Goal: Transaction & Acquisition: Purchase product/service

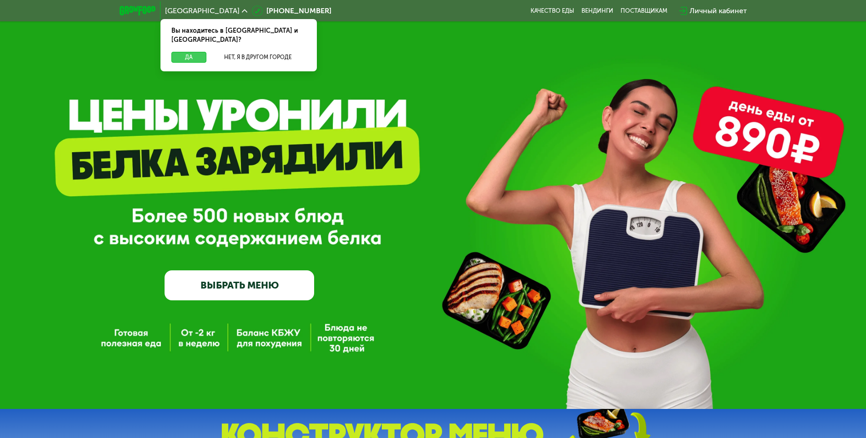
click at [187, 52] on button "Да" at bounding box center [188, 57] width 35 height 11
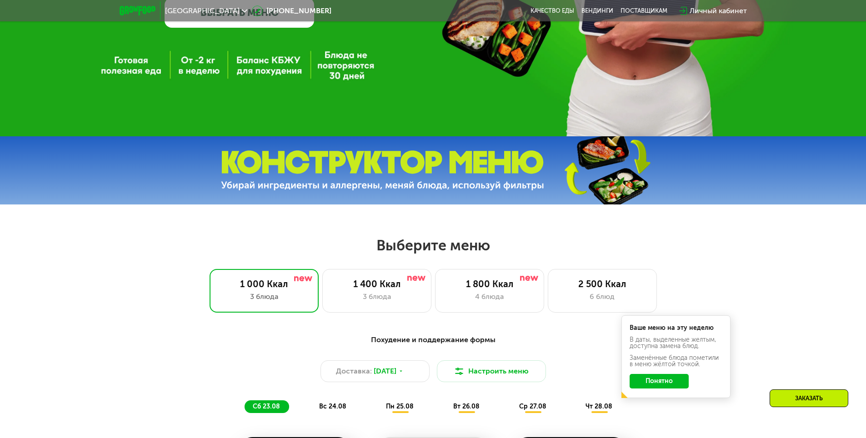
scroll to position [409, 0]
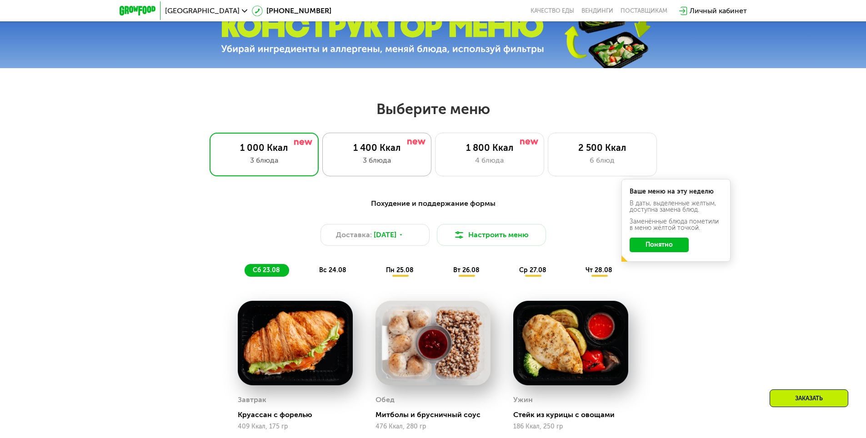
click at [387, 153] on div "1 400 Ккал" at bounding box center [377, 147] width 90 height 11
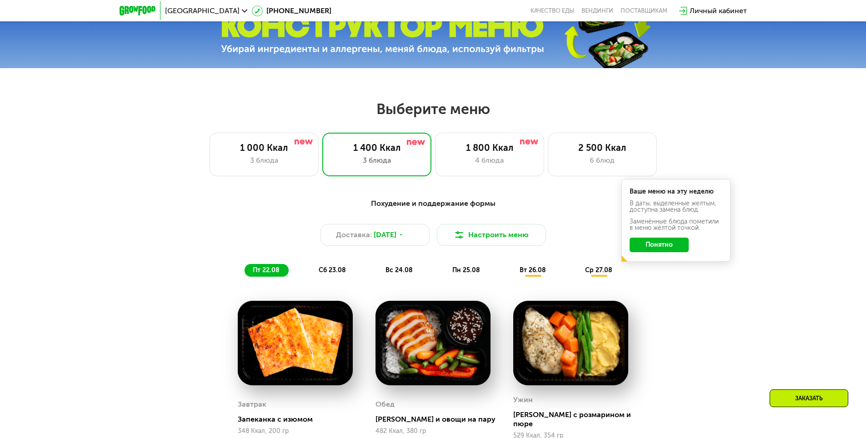
click at [664, 247] on button "Понятно" at bounding box center [659, 245] width 59 height 15
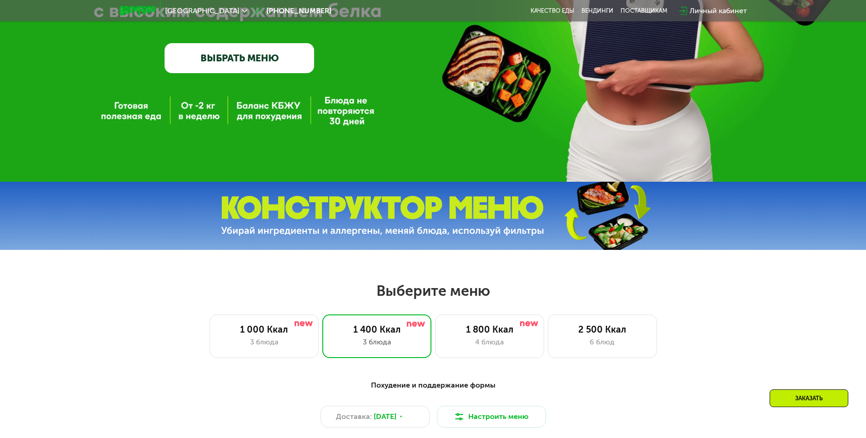
scroll to position [318, 0]
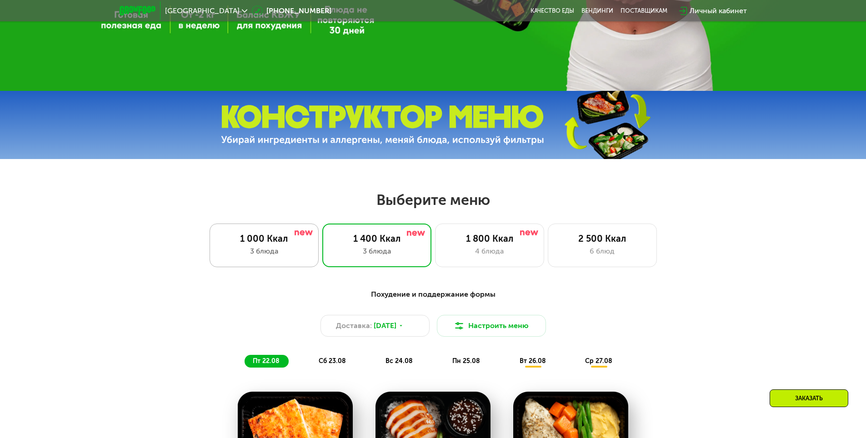
click at [322, 267] on div "1 000 Ккал 3 блюда" at bounding box center [376, 246] width 109 height 44
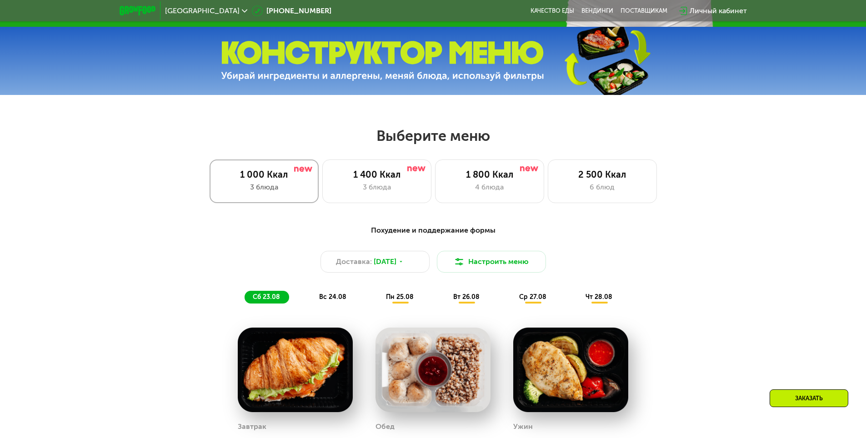
scroll to position [546, 0]
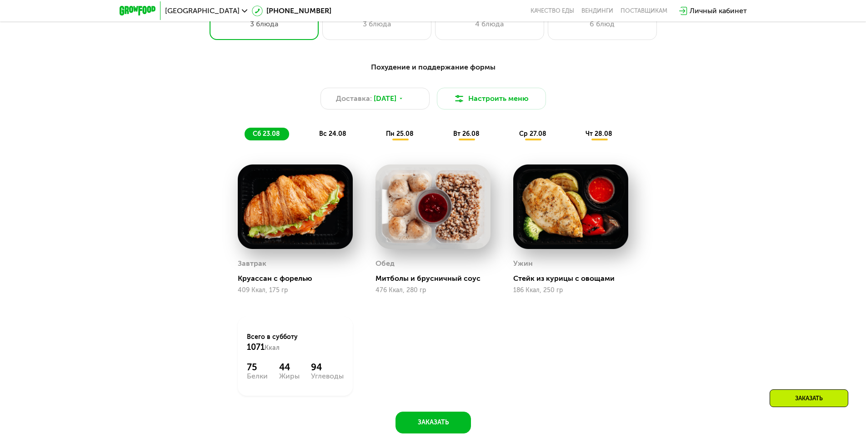
click at [335, 137] on span "вс 24.08" at bounding box center [332, 134] width 27 height 8
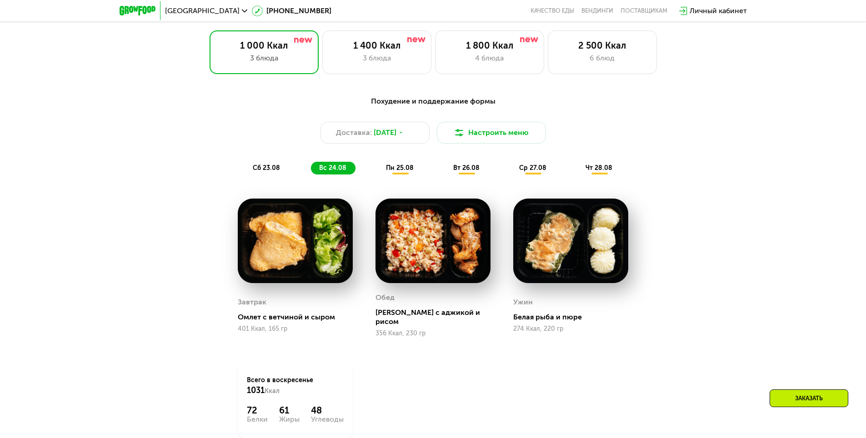
scroll to position [409, 0]
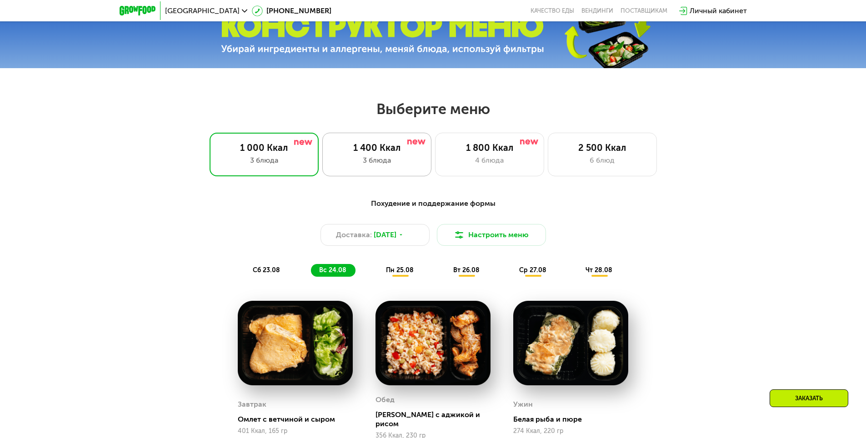
click at [400, 161] on div "3 блюда" at bounding box center [377, 160] width 90 height 11
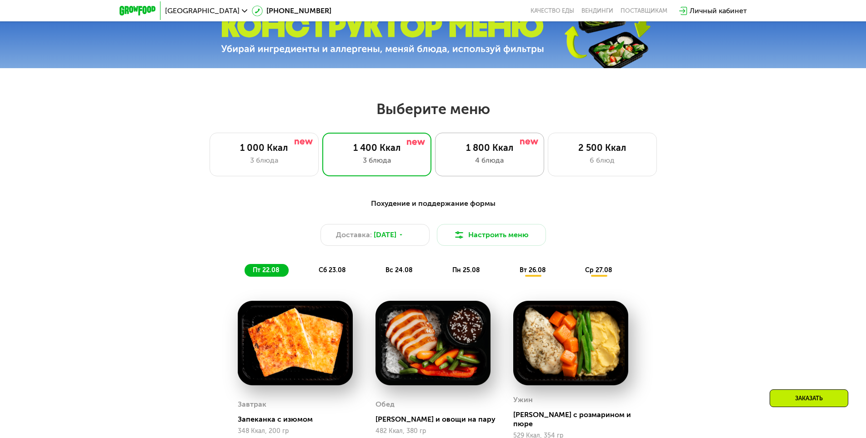
click at [479, 152] on div "1 800 Ккал" at bounding box center [490, 147] width 90 height 11
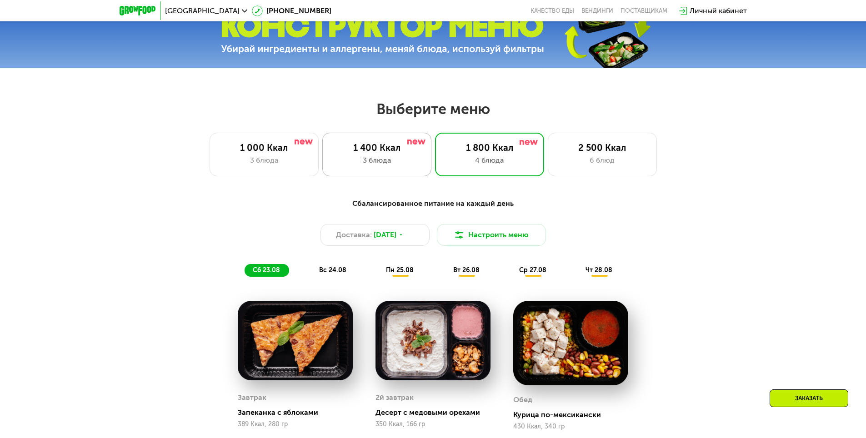
click at [394, 160] on div "3 блюда" at bounding box center [377, 160] width 90 height 11
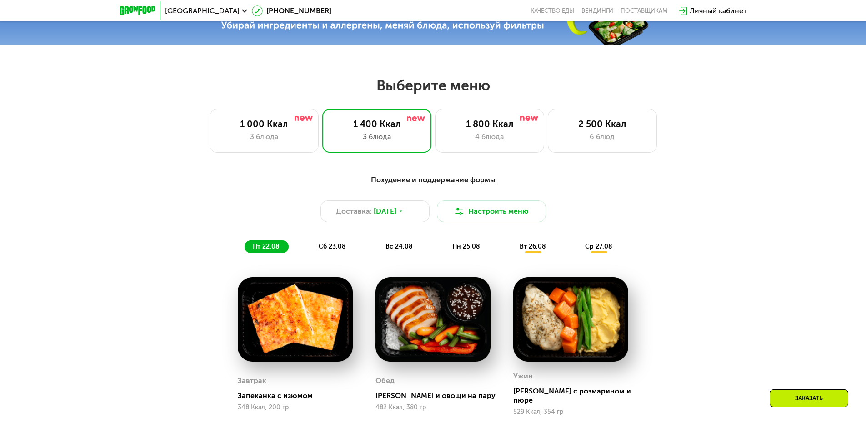
scroll to position [455, 0]
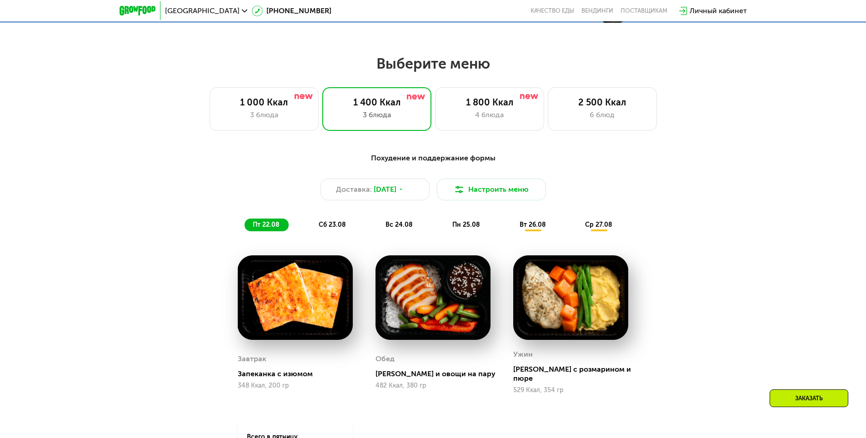
click at [377, 222] on div "сб 23.08" at bounding box center [399, 225] width 45 height 13
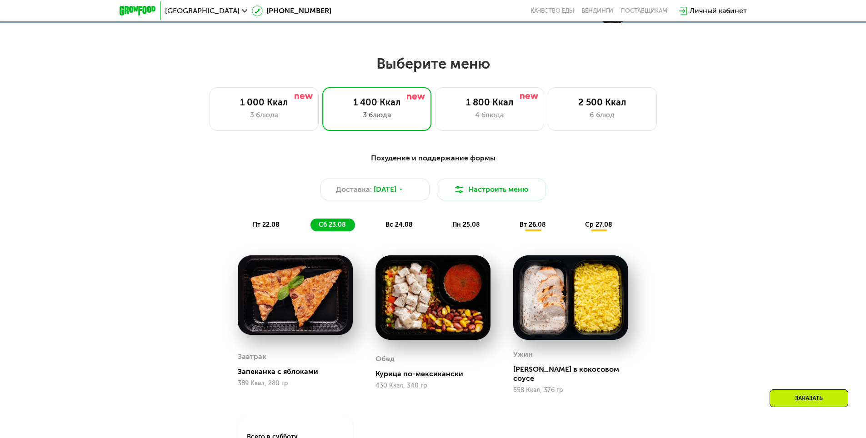
click at [444, 222] on div "вс 24.08" at bounding box center [466, 225] width 45 height 13
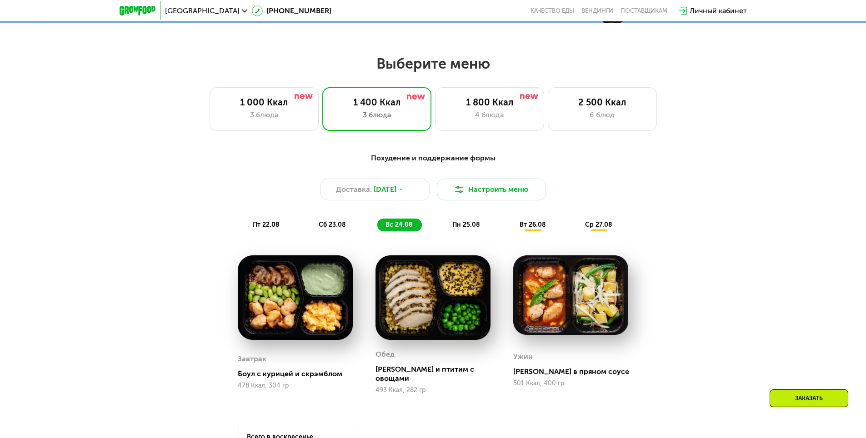
click at [462, 226] on span "пн 25.08" at bounding box center [466, 225] width 28 height 8
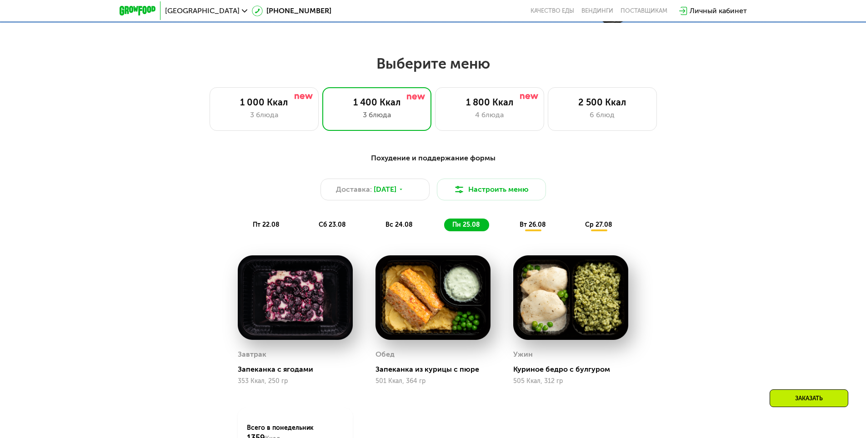
click at [538, 228] on span "вт 26.08" at bounding box center [533, 225] width 26 height 8
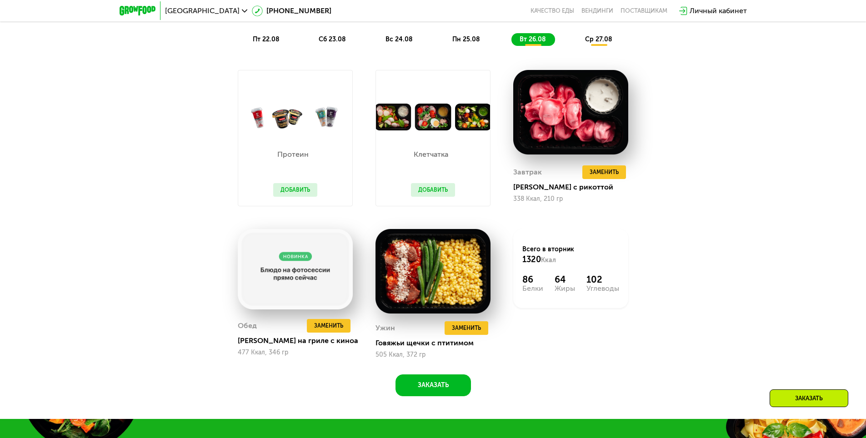
scroll to position [728, 0]
